Goal: Information Seeking & Learning: Learn about a topic

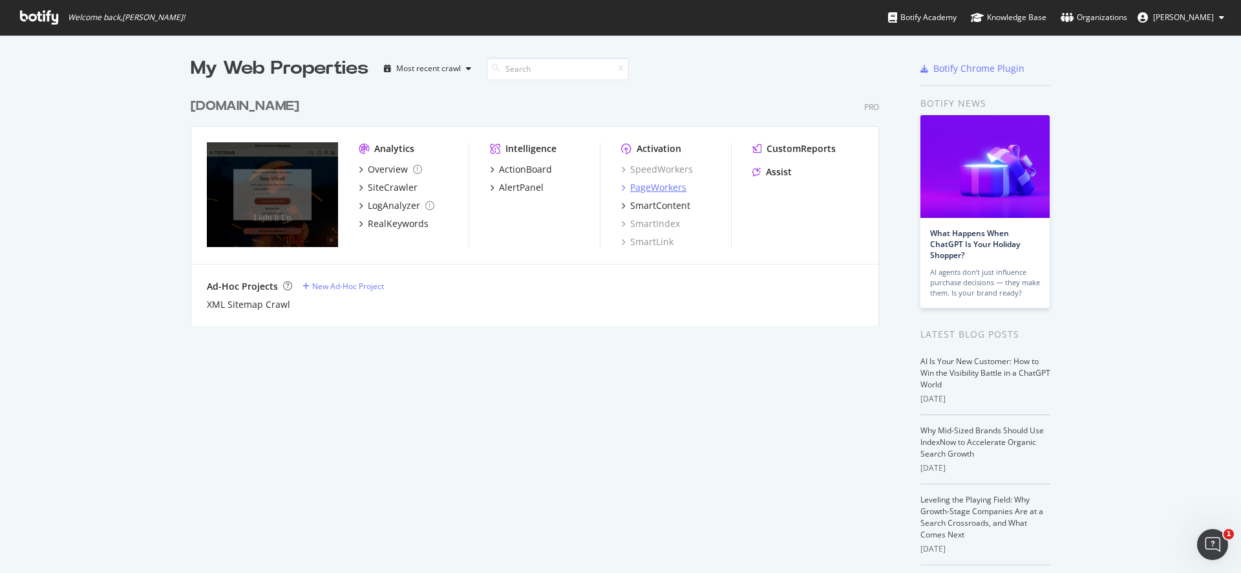
click at [648, 188] on div "PageWorkers" at bounding box center [658, 187] width 56 height 13
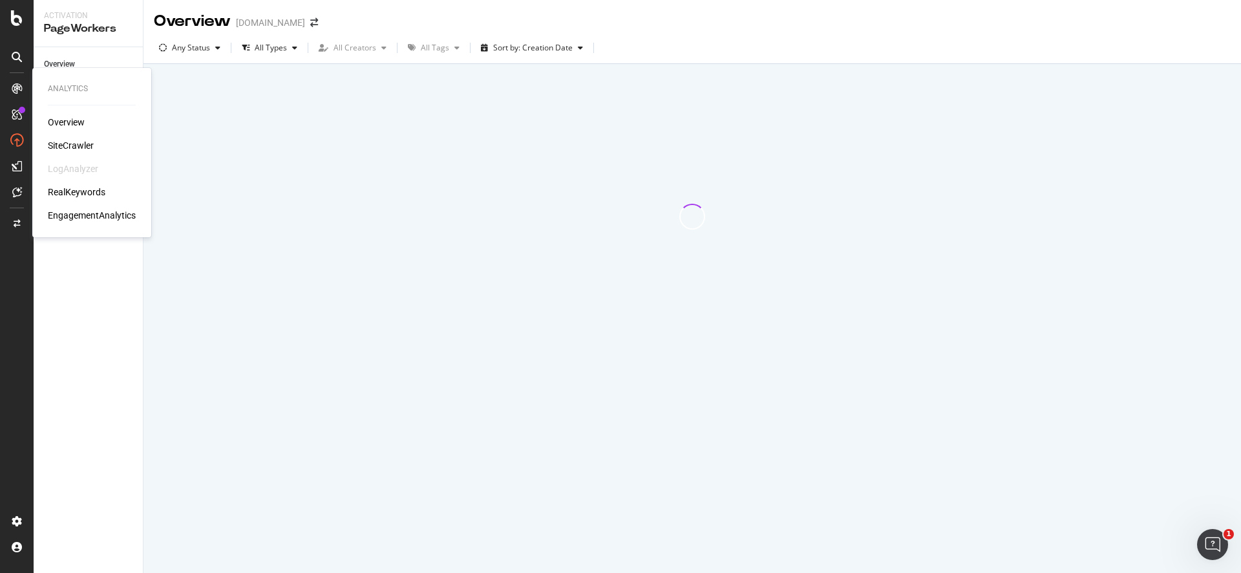
click at [76, 194] on div "RealKeywords" at bounding box center [77, 192] width 58 height 13
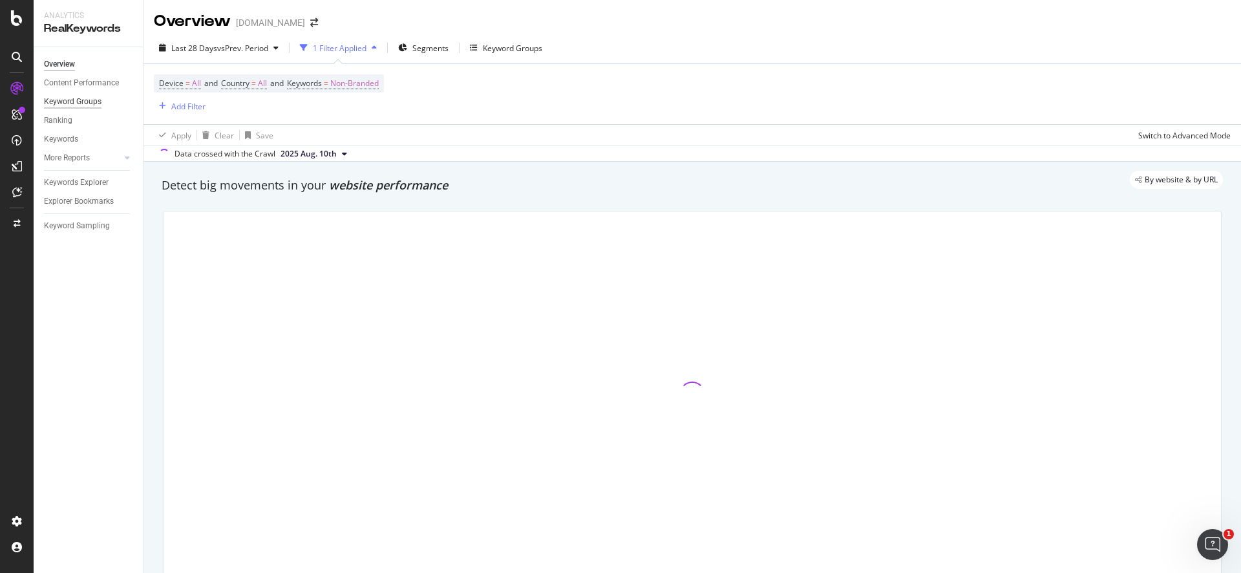
click at [82, 103] on div "Keyword Groups" at bounding box center [73, 102] width 58 height 14
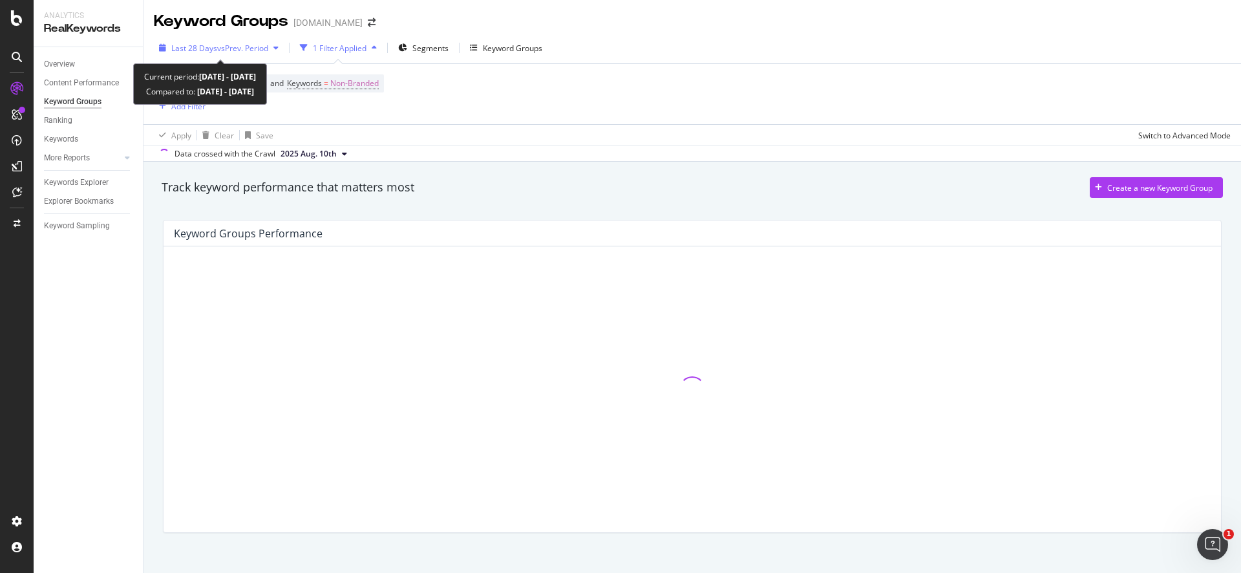
click at [264, 53] on div "Last 28 Days vs Prev. Period" at bounding box center [219, 47] width 130 height 19
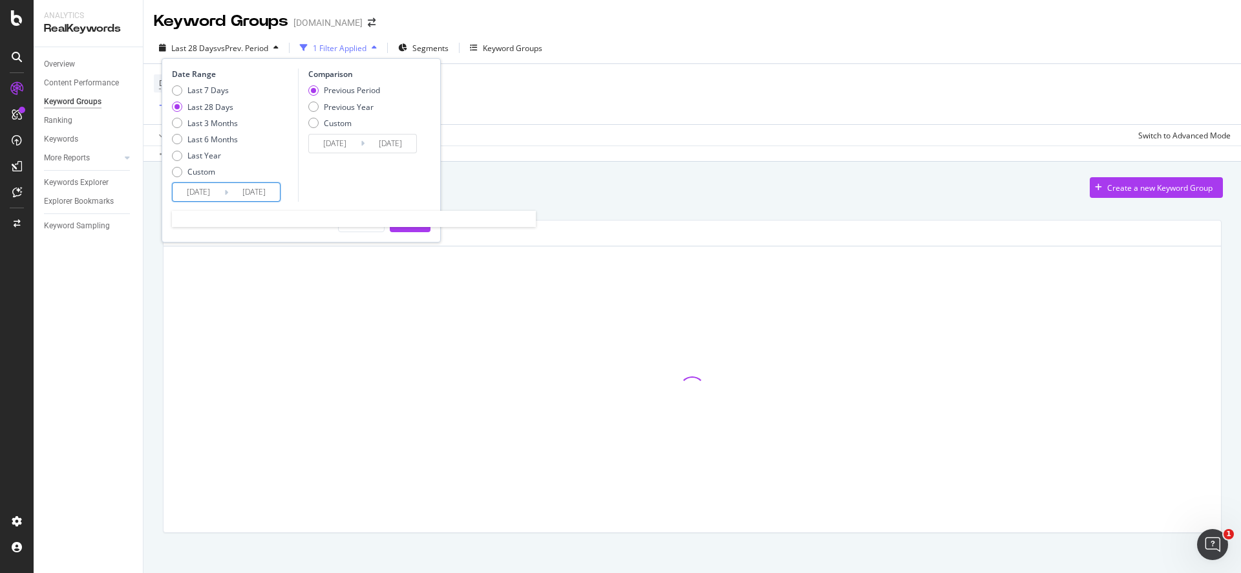
click at [231, 190] on input "[DATE]" at bounding box center [254, 192] width 52 height 18
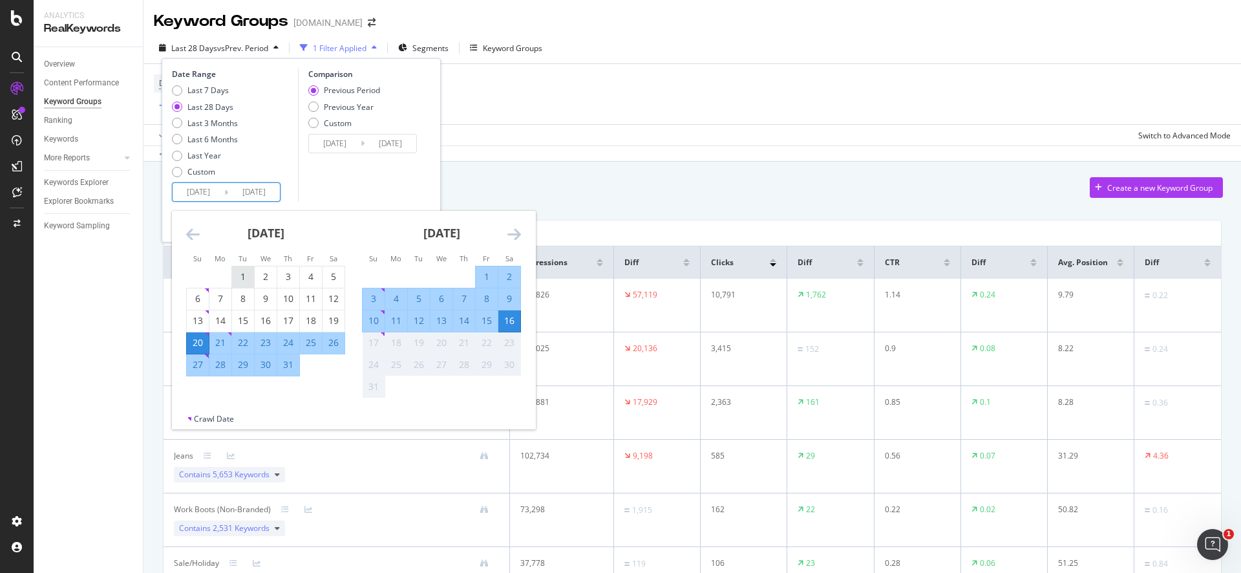
click at [248, 269] on div "1" at bounding box center [243, 276] width 22 height 21
type input "[DATE]"
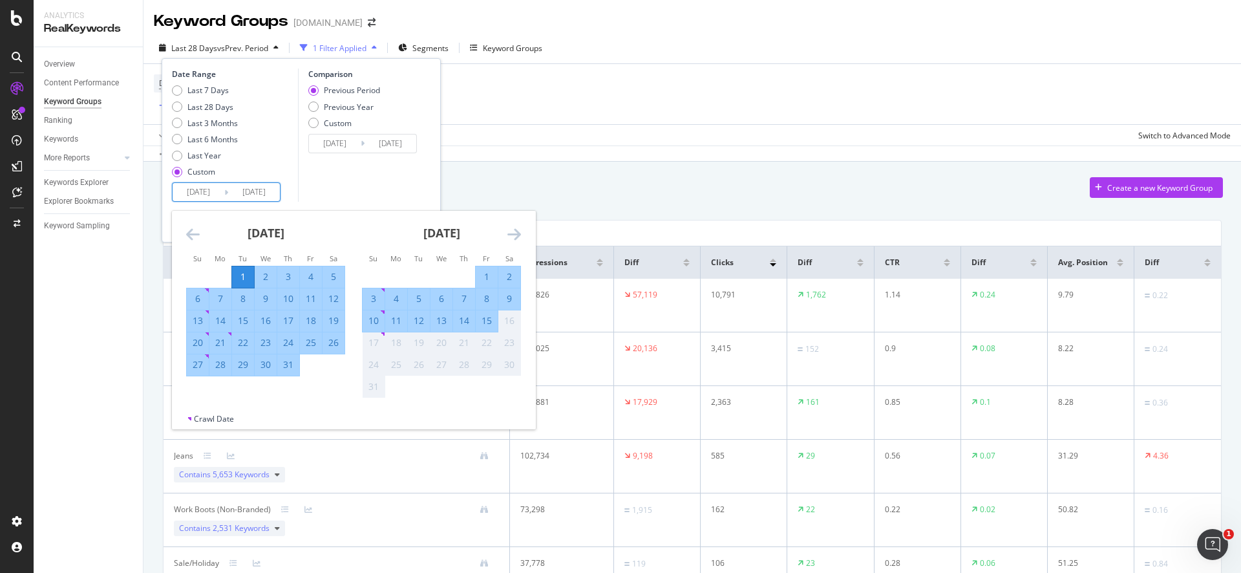
click at [298, 365] on div "31" at bounding box center [288, 364] width 22 height 13
type input "[DATE]"
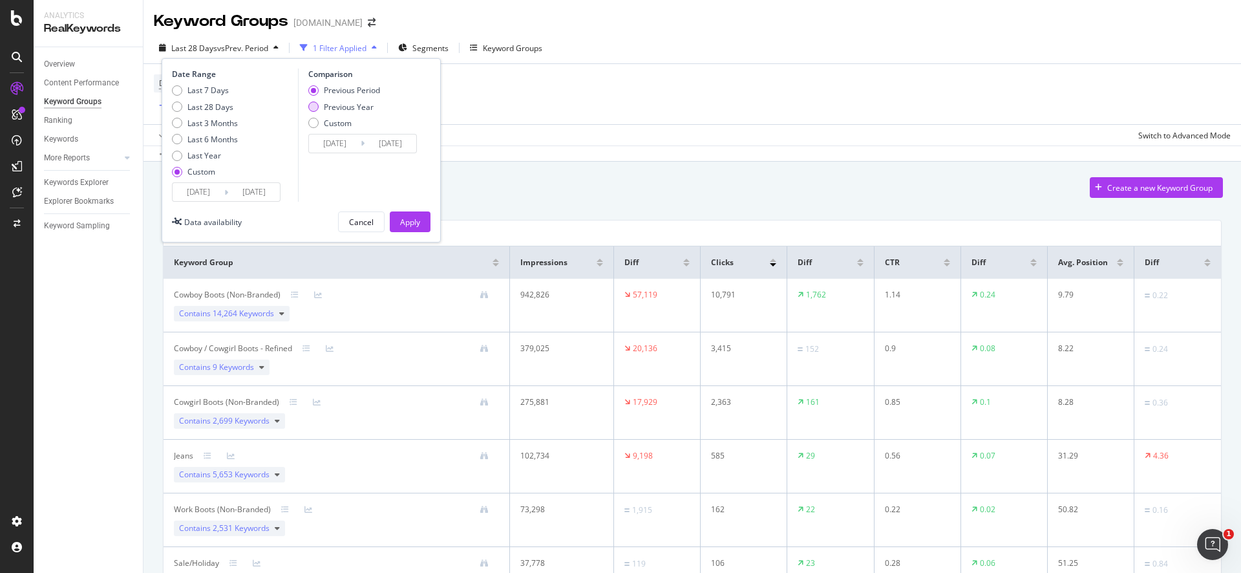
click at [332, 103] on div "Previous Year" at bounding box center [349, 107] width 50 height 11
type input "[DATE]"
drag, startPoint x: 416, startPoint y: 219, endPoint x: 363, endPoint y: 141, distance: 94.0
click at [363, 141] on div "Date Range Last 7 Days Last 28 Days Last 3 Months Last 6 Months Last Year Custo…" at bounding box center [301, 150] width 279 height 184
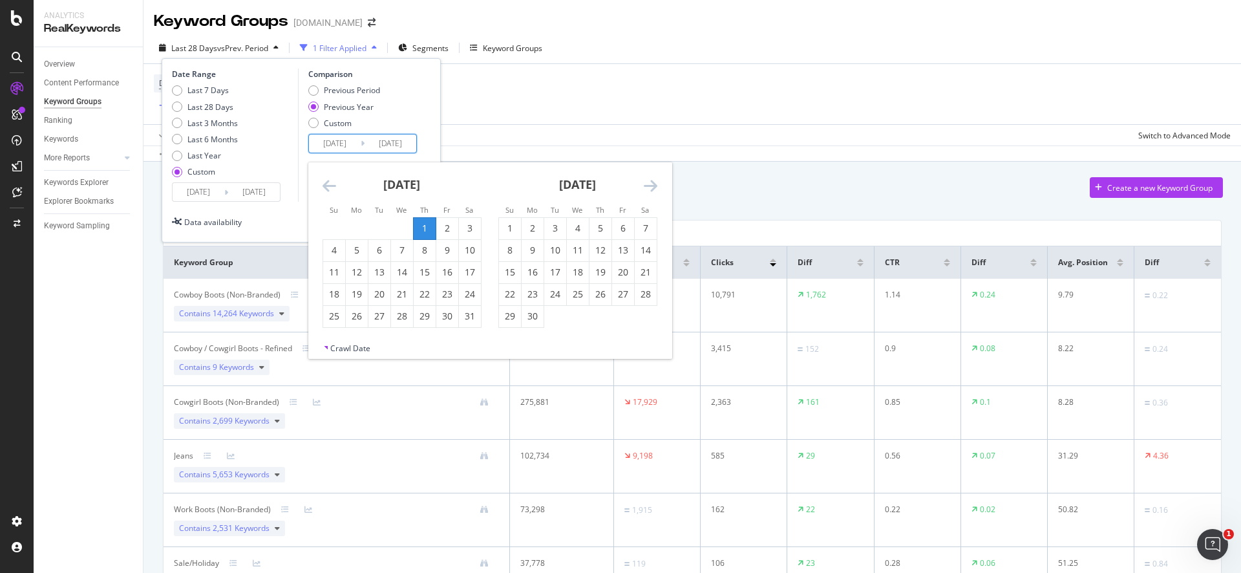
click at [365, 141] on input "[DATE]" at bounding box center [391, 143] width 52 height 18
click at [327, 186] on icon "Move backward to switch to the previous month." at bounding box center [330, 186] width 14 height 16
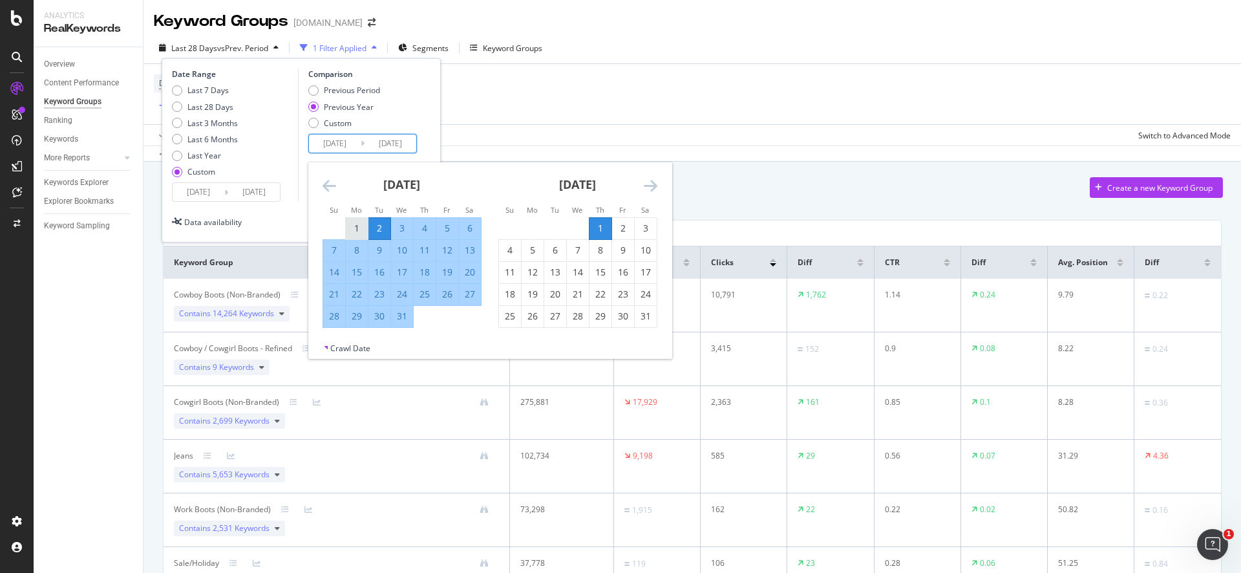
click at [360, 224] on div "1" at bounding box center [357, 228] width 22 height 13
type input "[DATE]"
click at [411, 315] on div "31" at bounding box center [402, 316] width 22 height 13
type input "[DATE]"
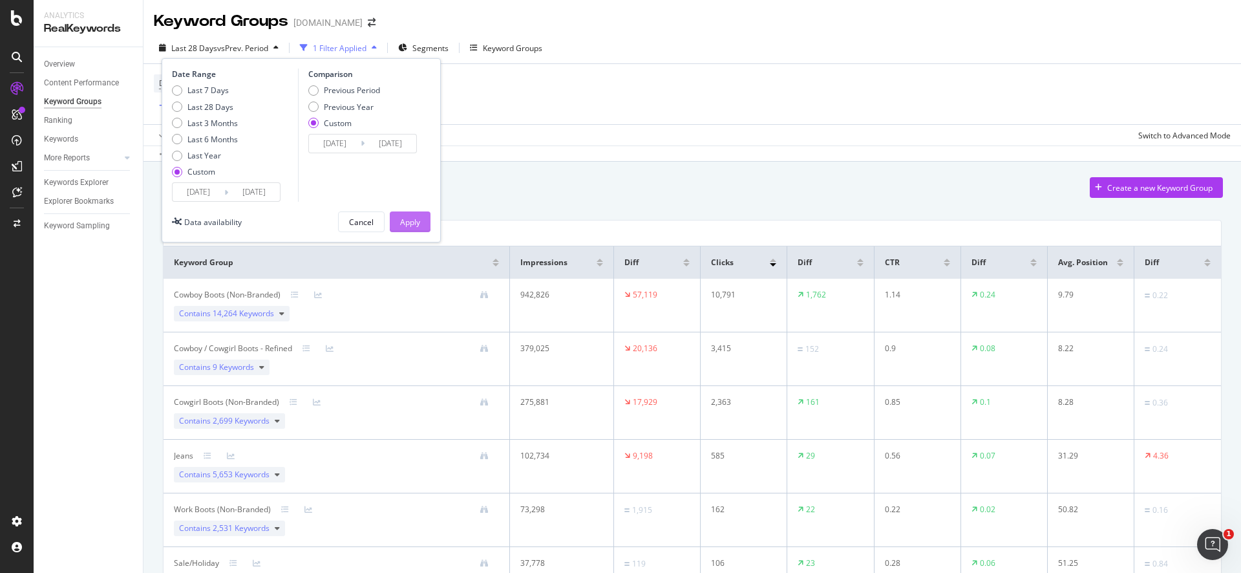
click at [405, 221] on div "Apply" at bounding box center [410, 222] width 20 height 11
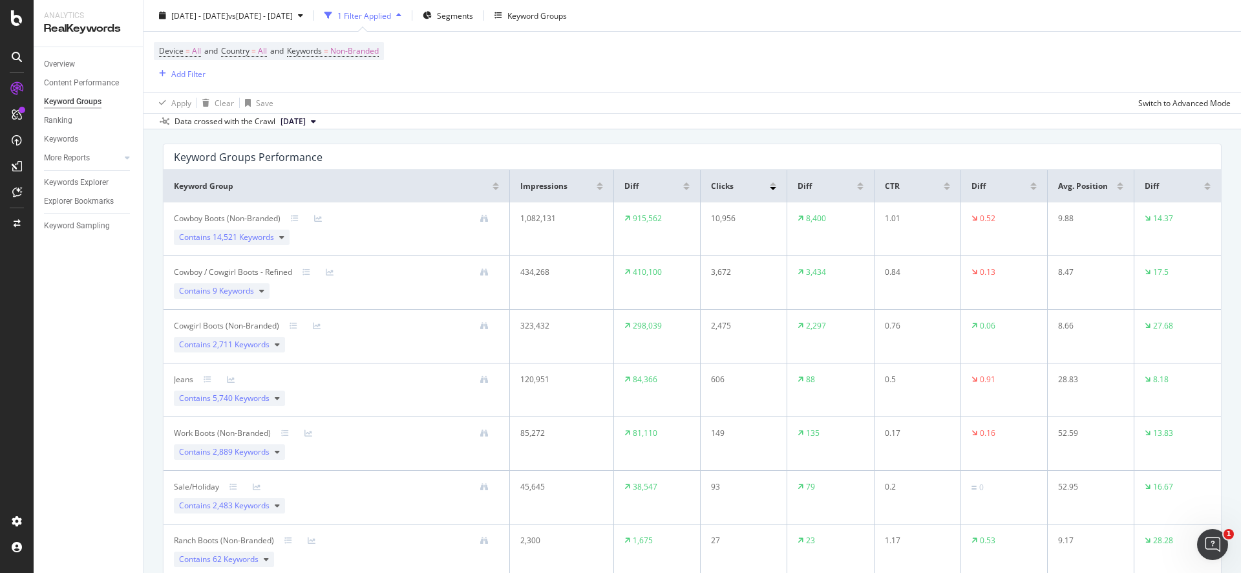
scroll to position [138, 0]
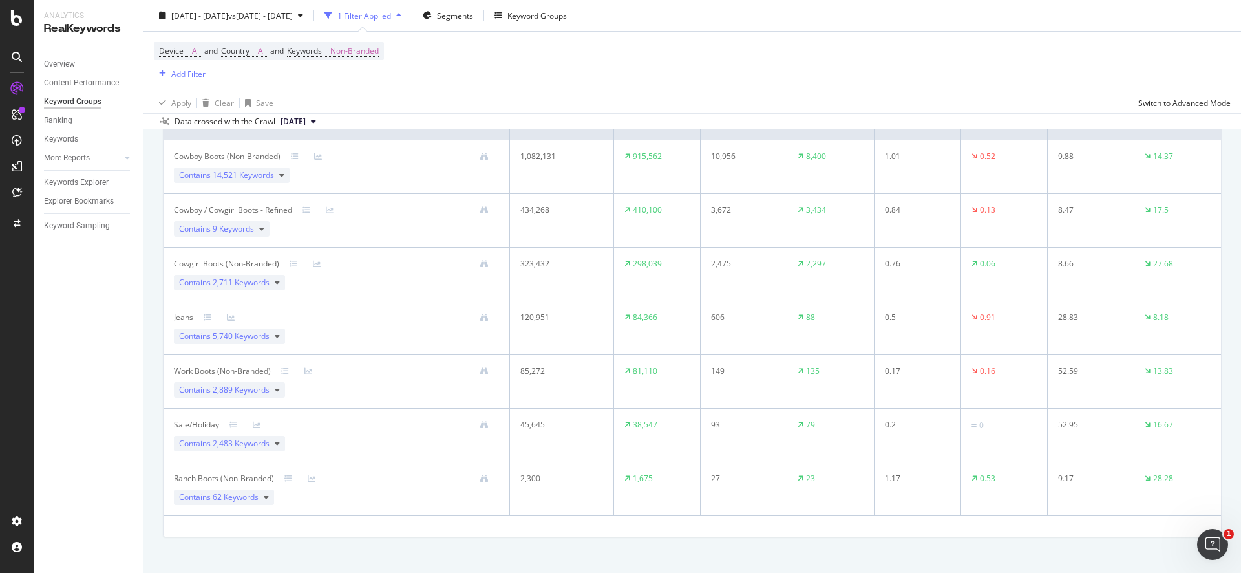
click at [577, 391] on td "85,272" at bounding box center [562, 382] width 104 height 54
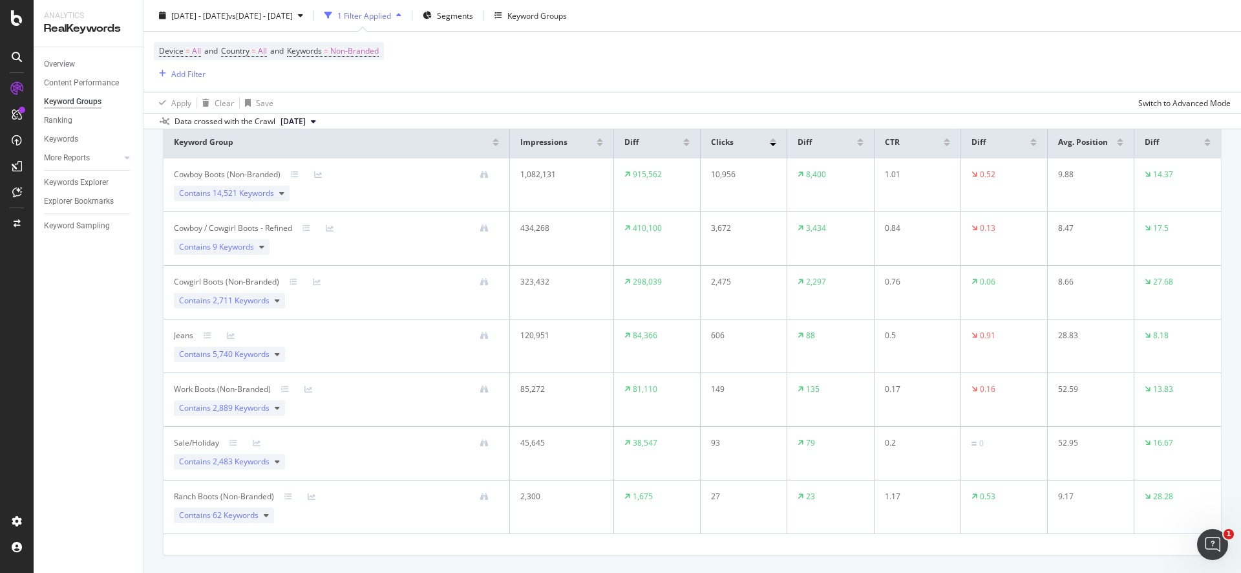
scroll to position [105, 0]
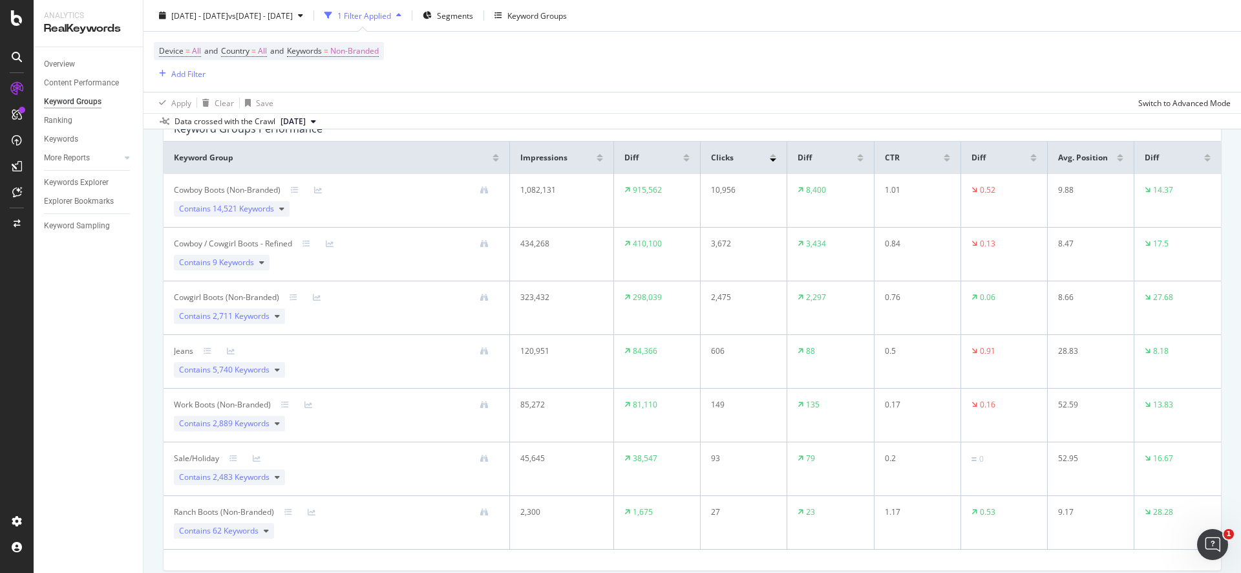
drag, startPoint x: 879, startPoint y: 418, endPoint x: 848, endPoint y: 408, distance: 31.9
click at [875, 415] on td "0.17" at bounding box center [918, 416] width 87 height 54
click at [815, 408] on td "135" at bounding box center [831, 416] width 87 height 54
